Goal: Find specific page/section: Find specific page/section

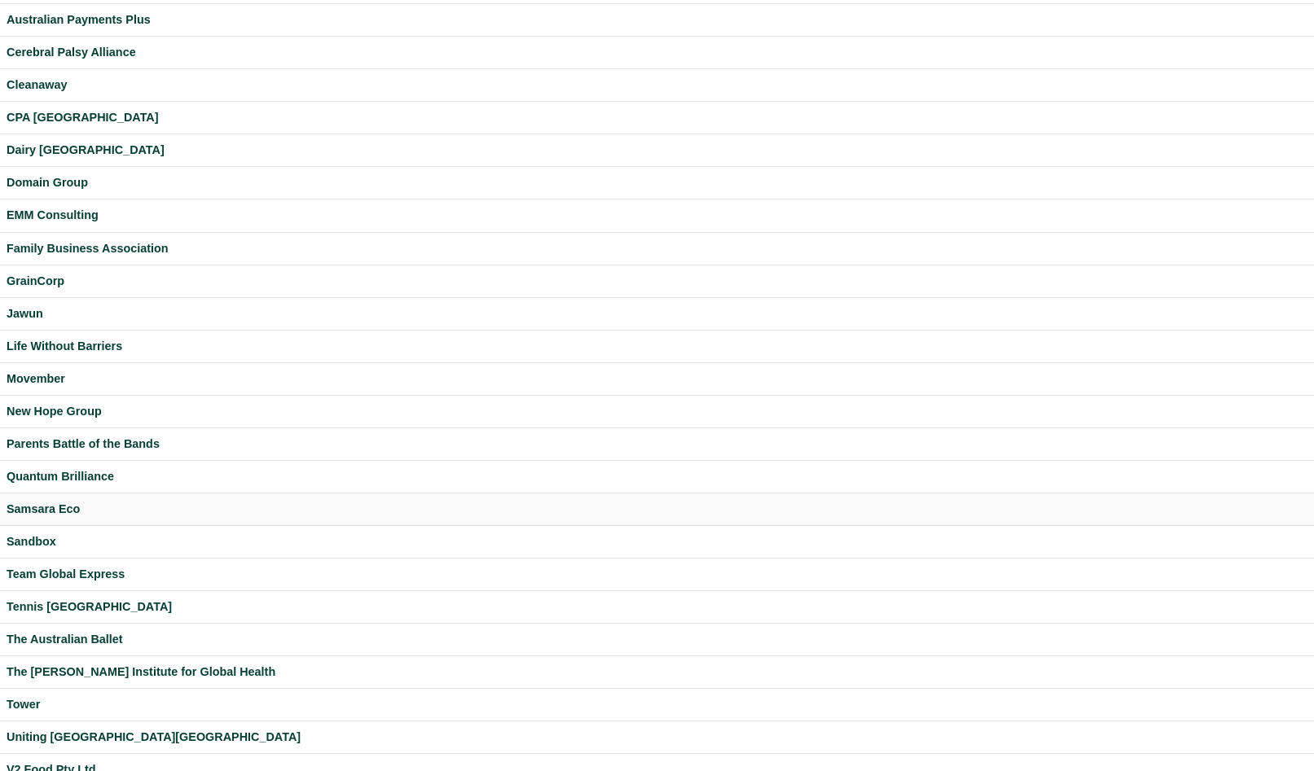
scroll to position [94, 0]
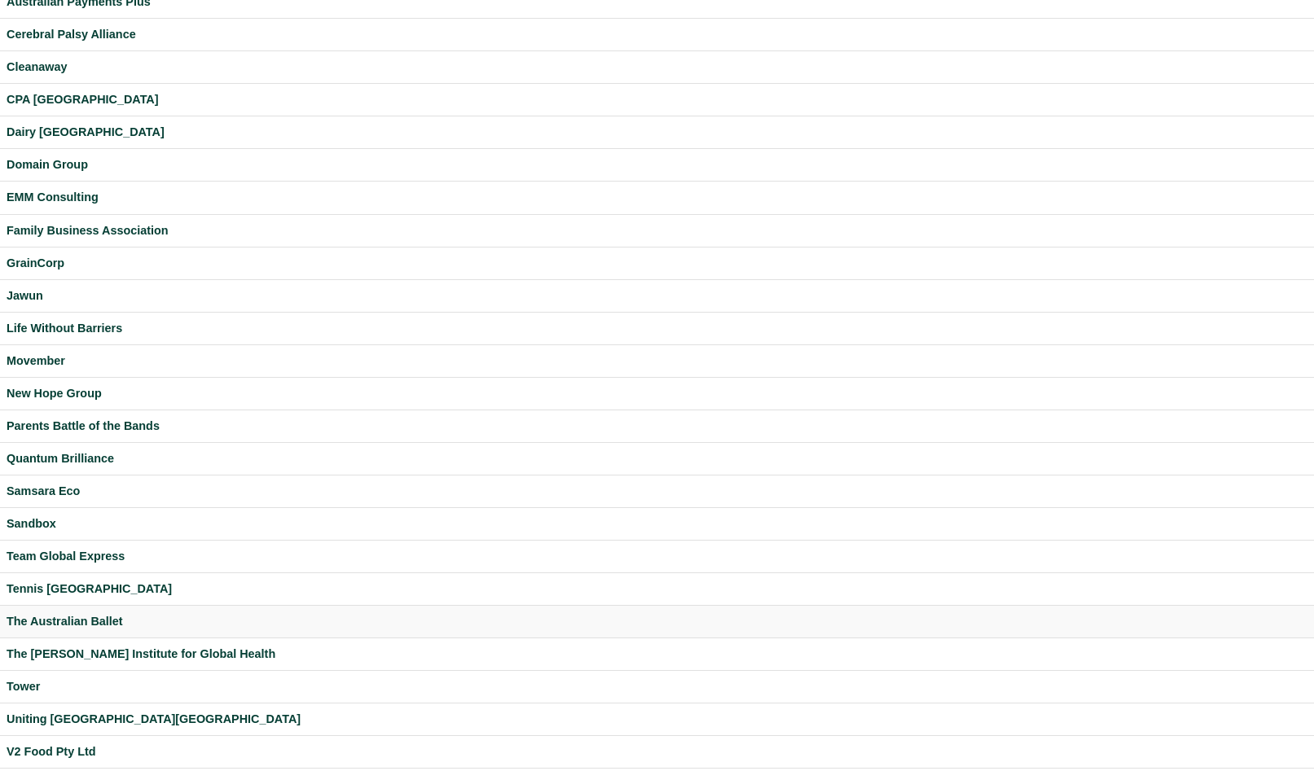
click at [56, 618] on div "The Australian Ballet" at bounding box center [657, 622] width 1301 height 19
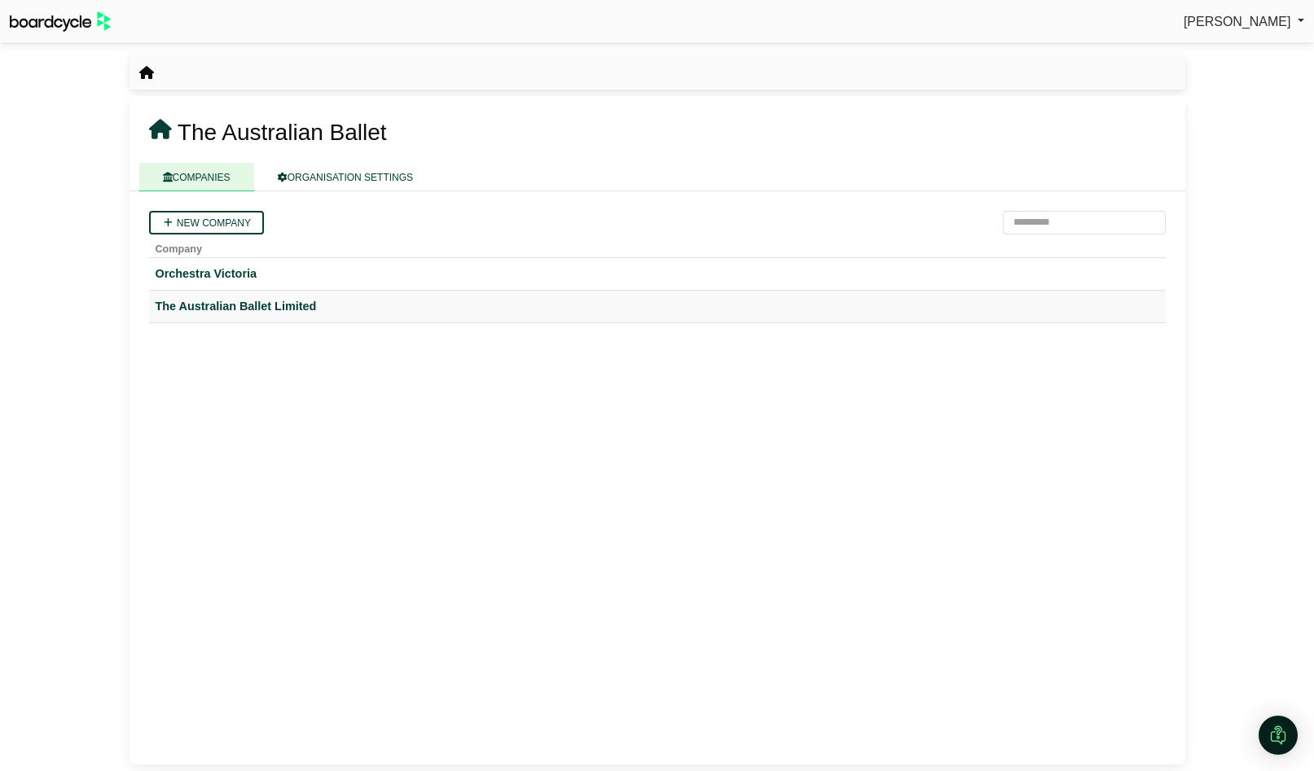
click at [280, 312] on div "The Australian Ballet Limited" at bounding box center [658, 306] width 1004 height 19
